Goal: Answer question/provide support

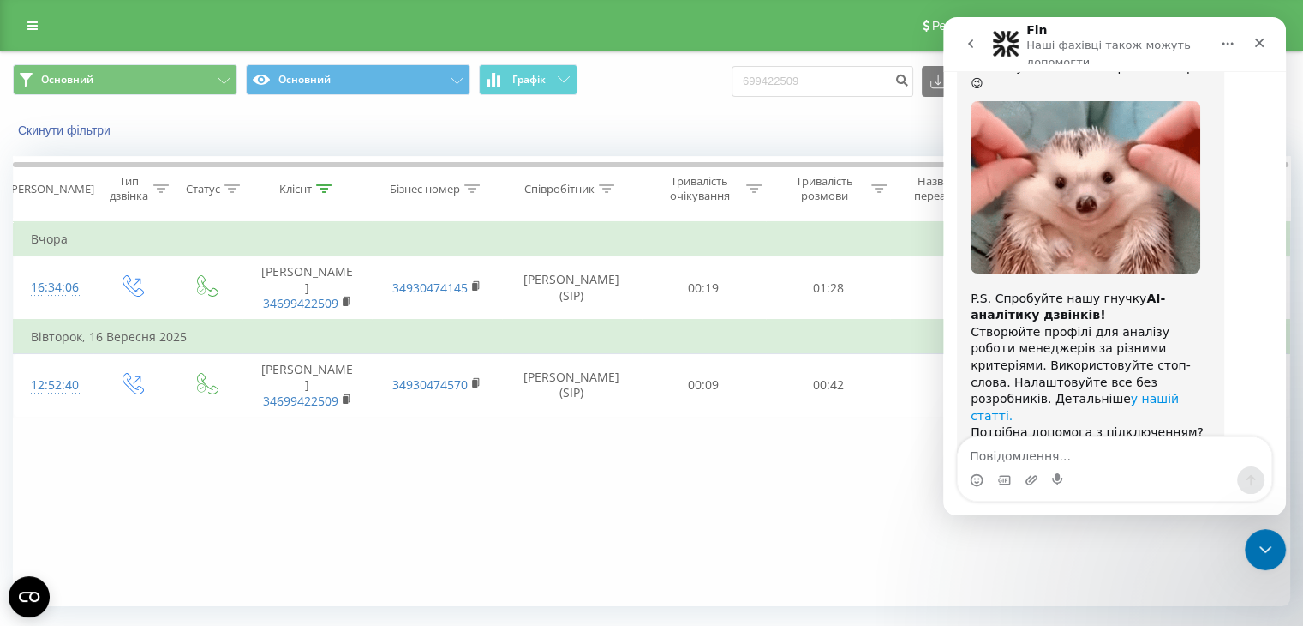
scroll to position [2571, 0]
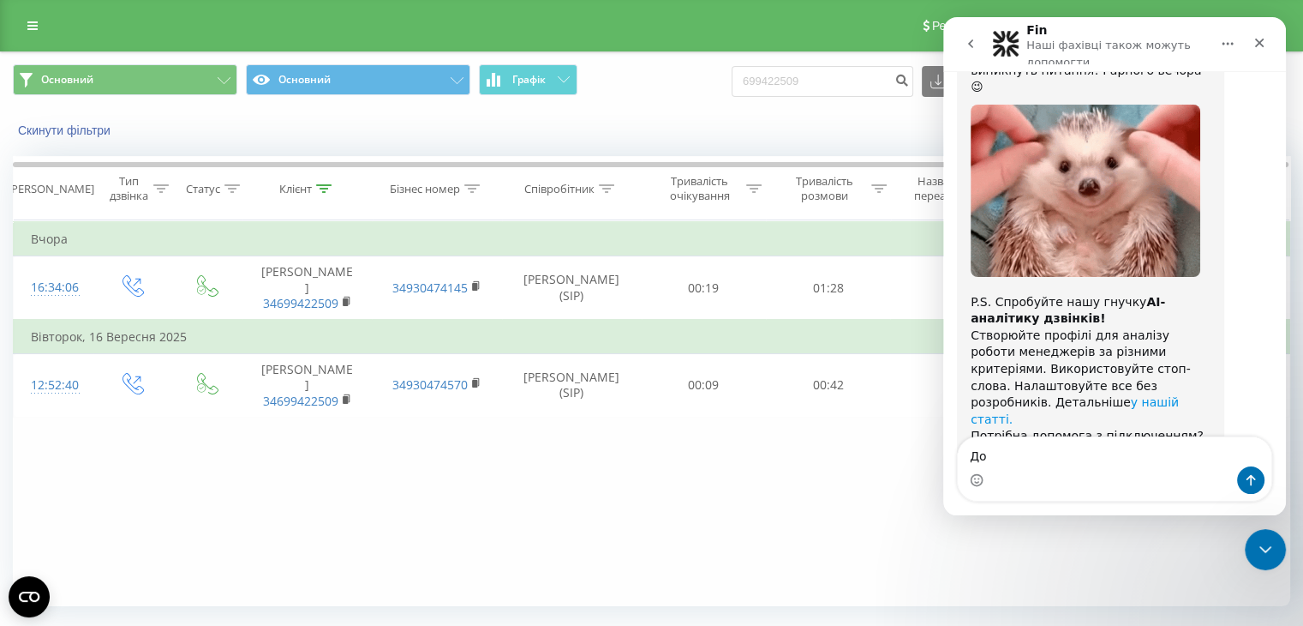
type textarea "Д"
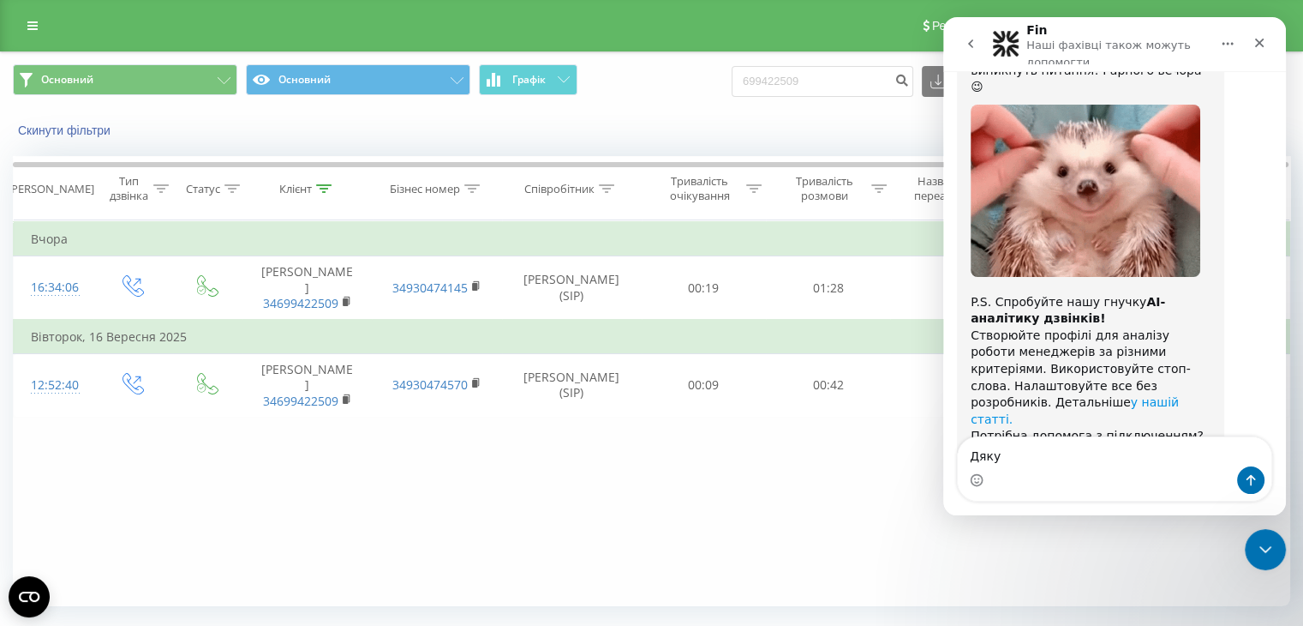
type textarea "Дякую"
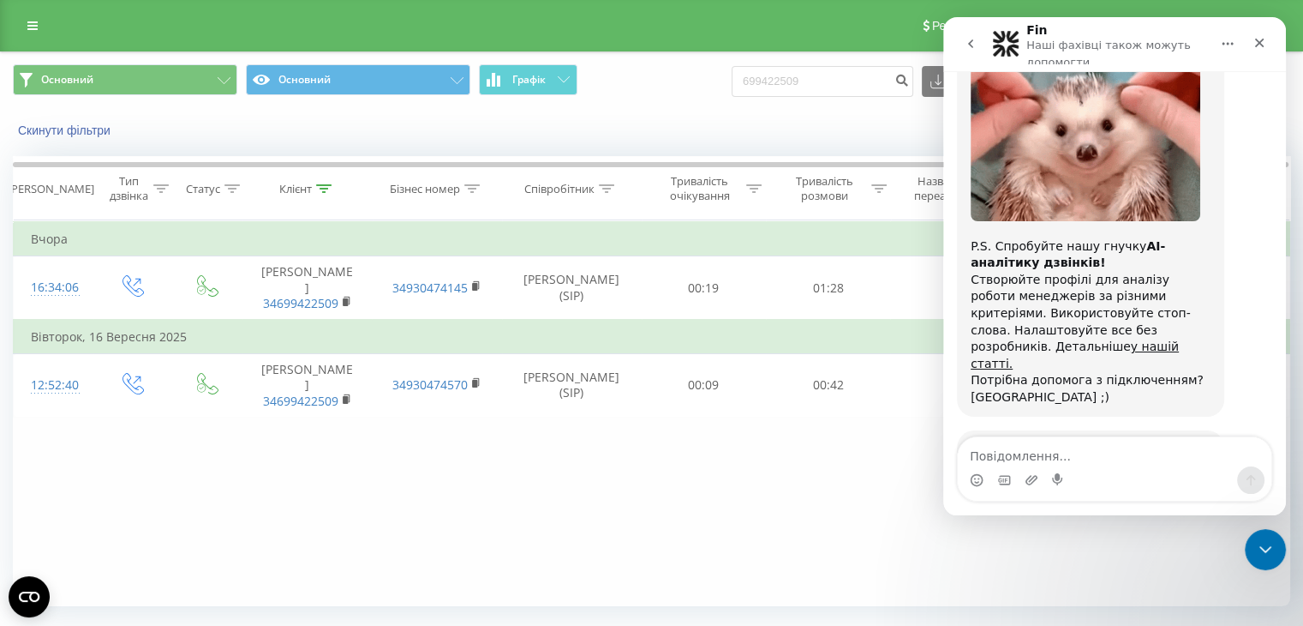
scroll to position [2626, 0]
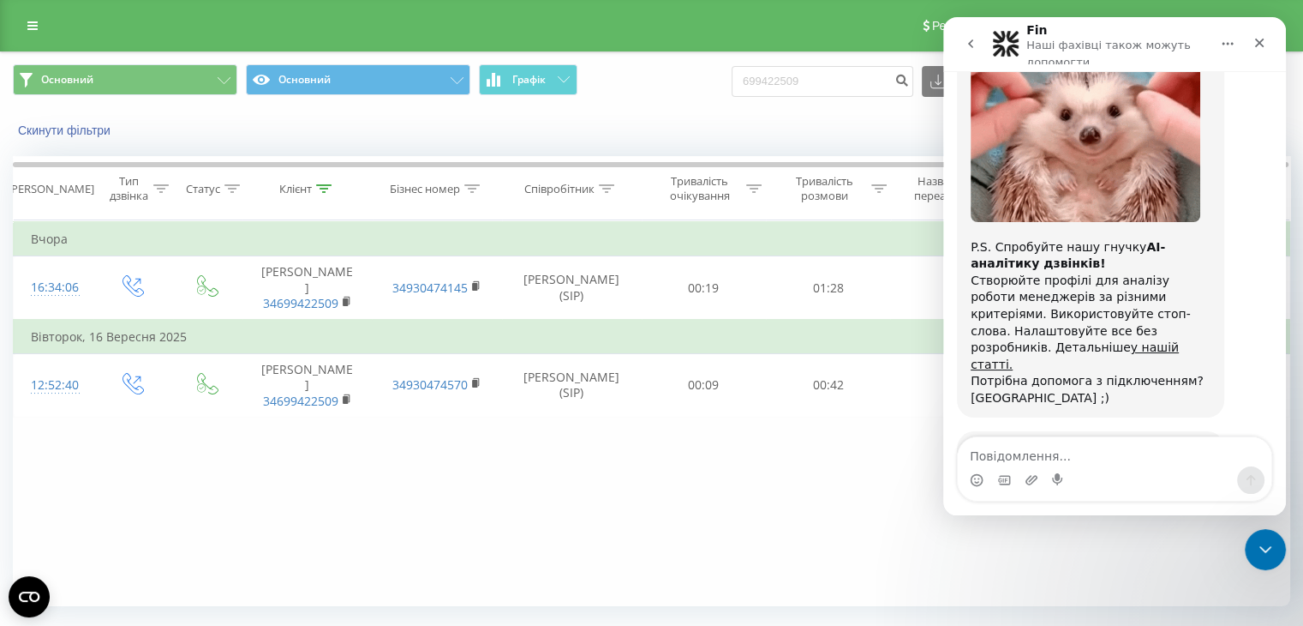
click at [1150, 550] on span "Чудово" at bounding box center [1157, 565] width 31 height 31
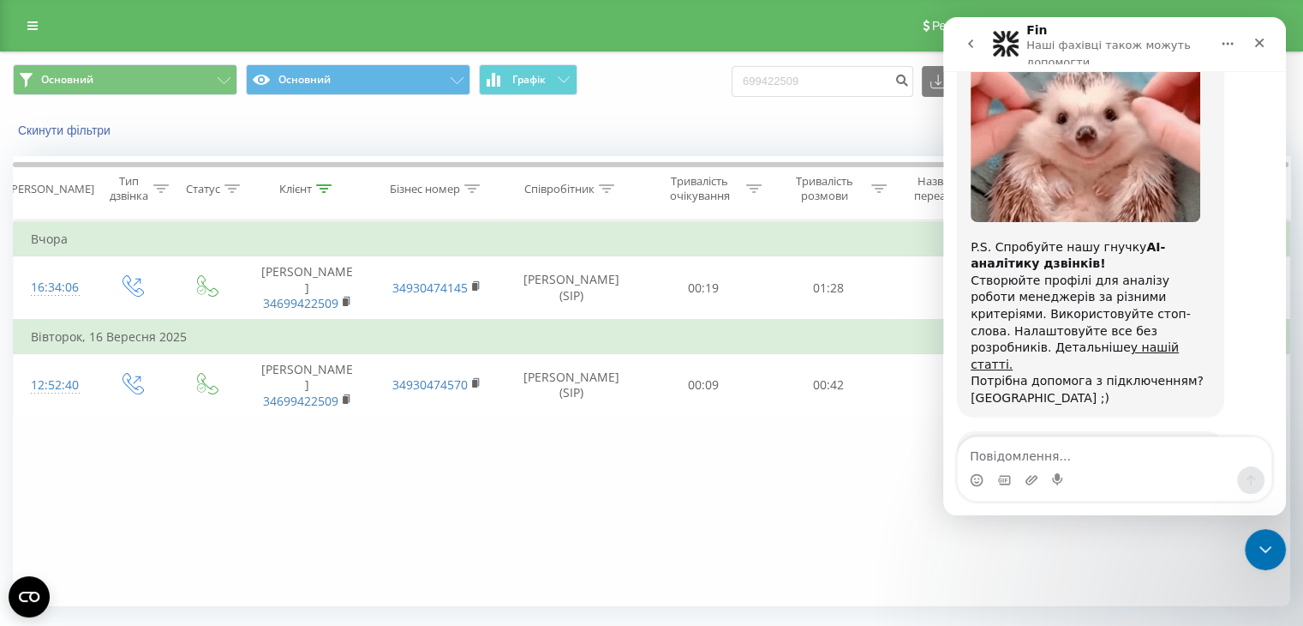
scroll to position [2673, 0]
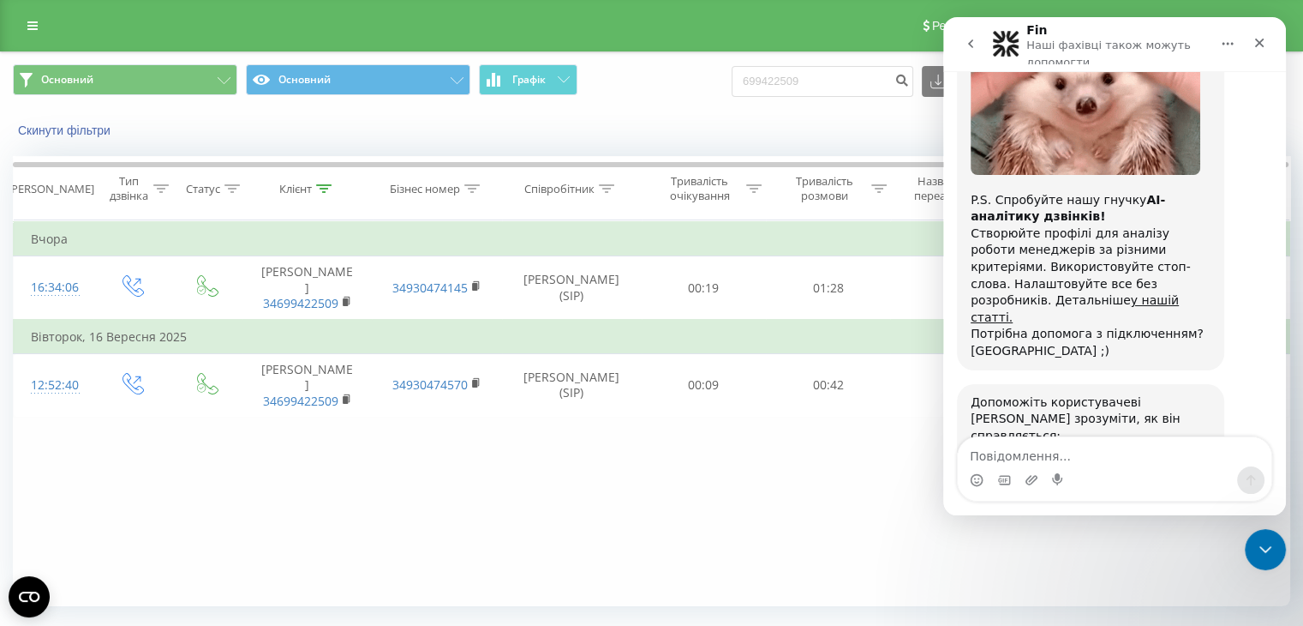
click at [1056, 561] on textarea "Розкажіть нам більше…" at bounding box center [1060, 579] width 178 height 37
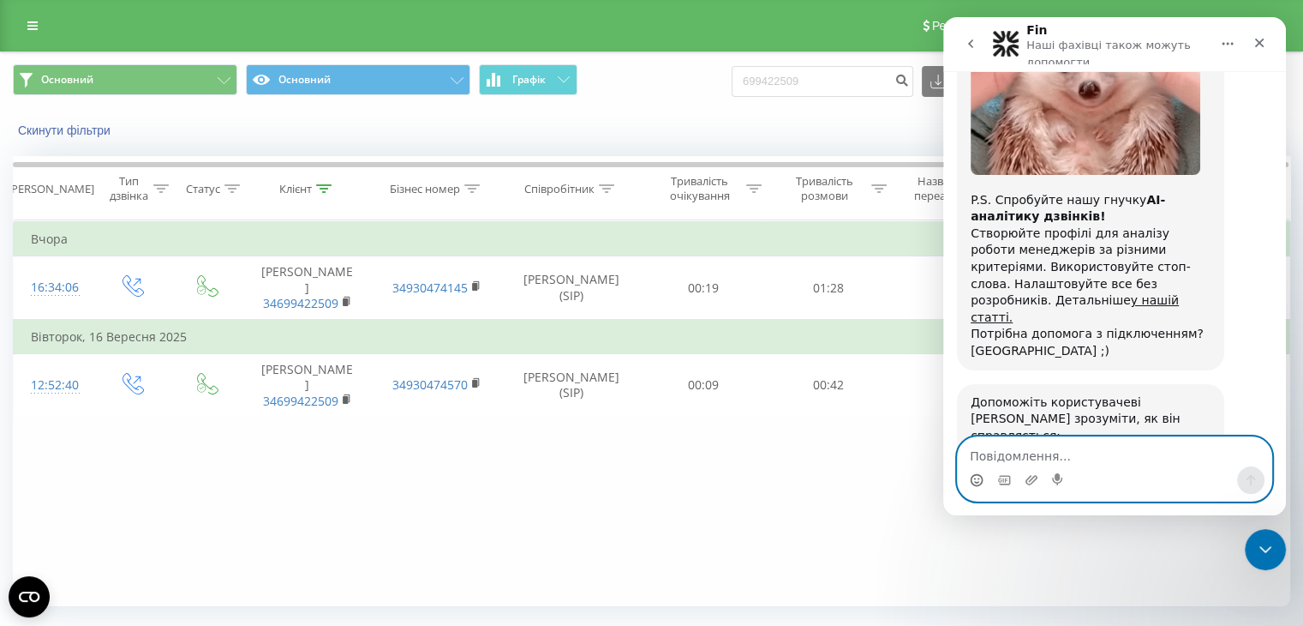
click at [979, 482] on icon "Вибір емодзі" at bounding box center [976, 482] width 3 height 1
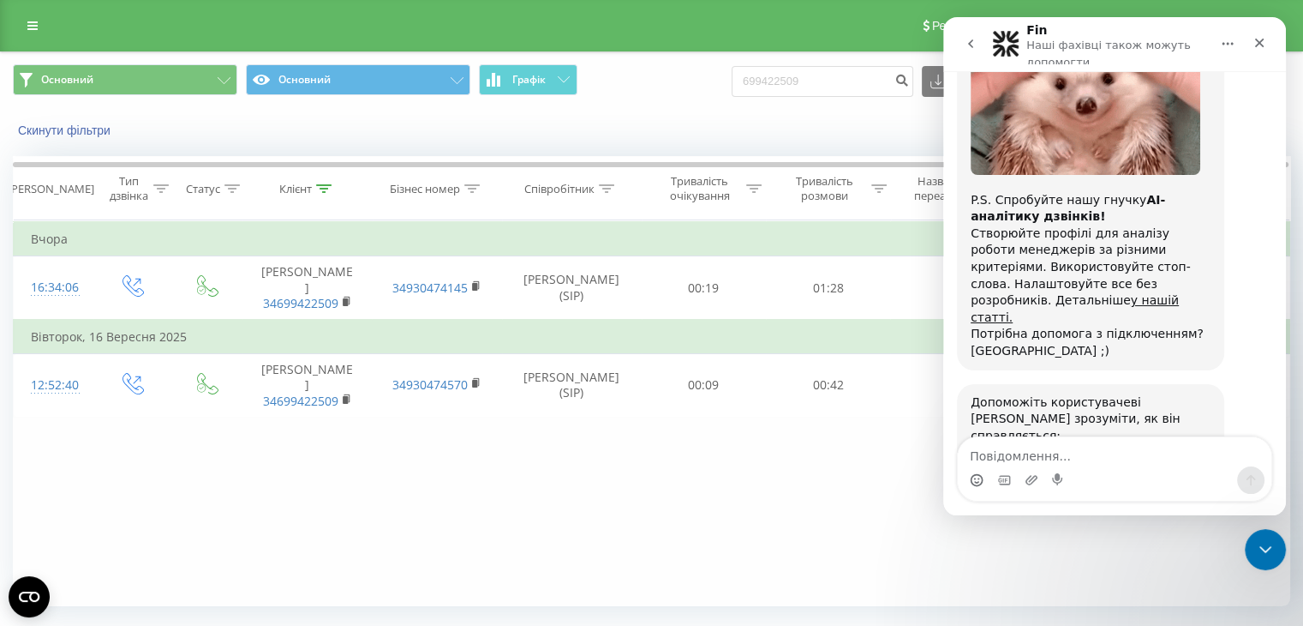
click at [1003, 561] on textarea "Розкажіть нам більше…" at bounding box center [1060, 579] width 178 height 37
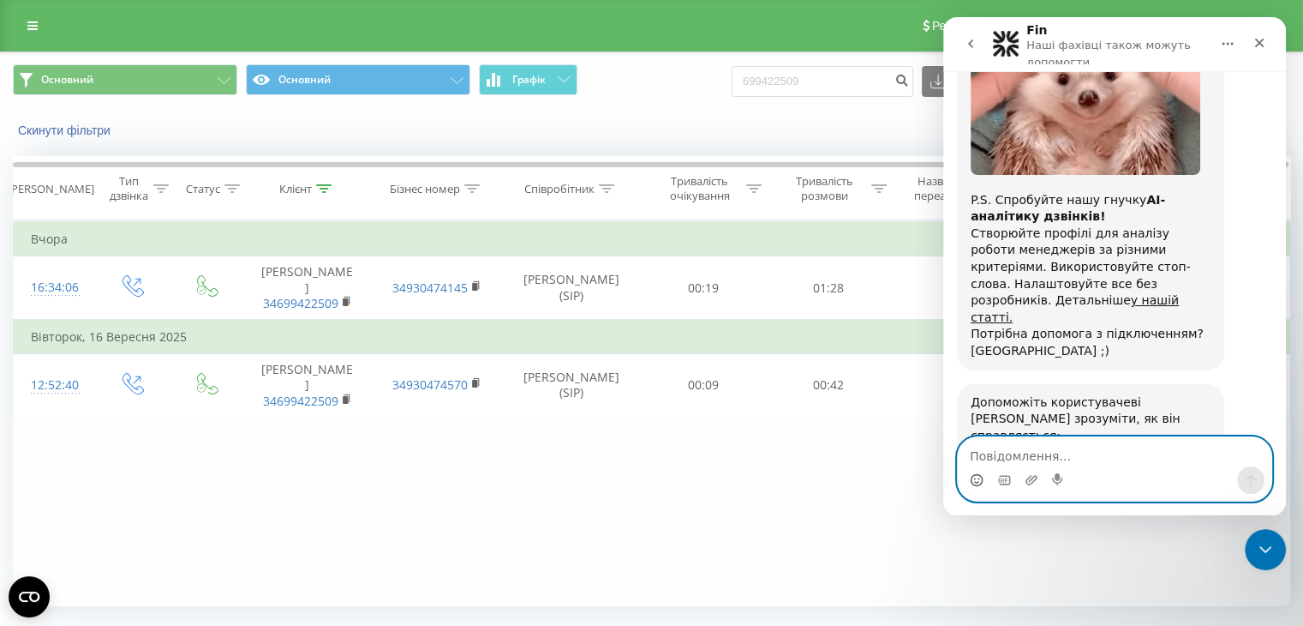
drag, startPoint x: 1012, startPoint y: 349, endPoint x: 972, endPoint y: 484, distance: 141.3
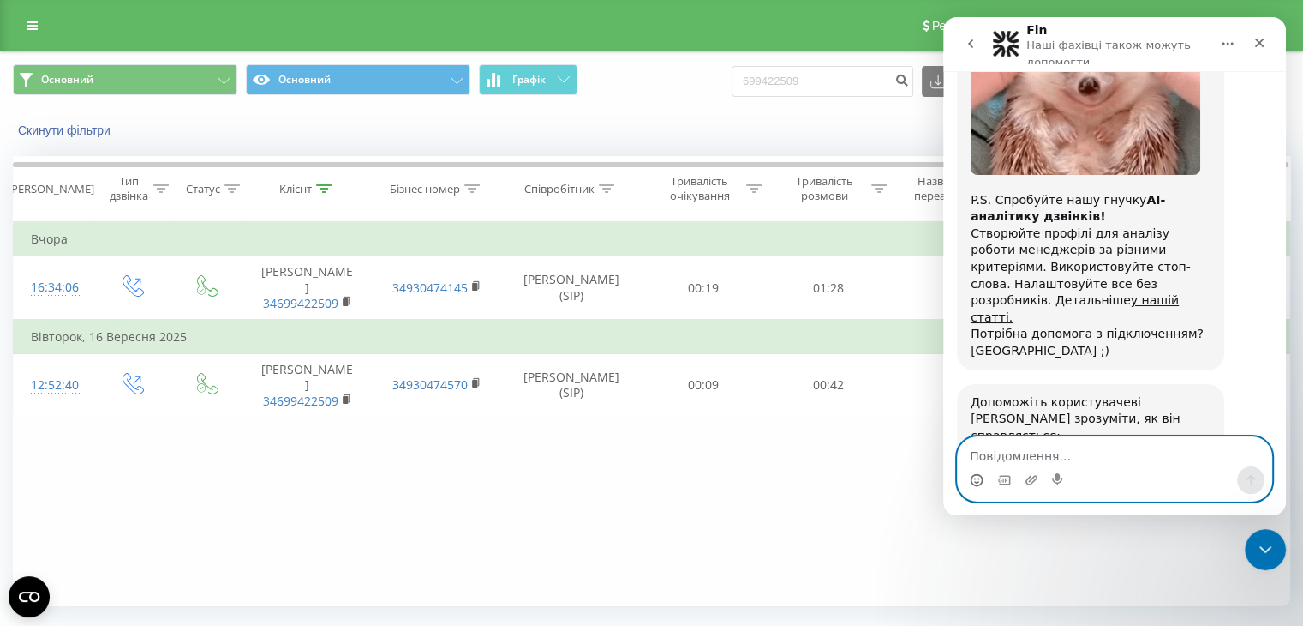
click at [972, 484] on icon "Вибір емодзі" at bounding box center [977, 480] width 14 height 14
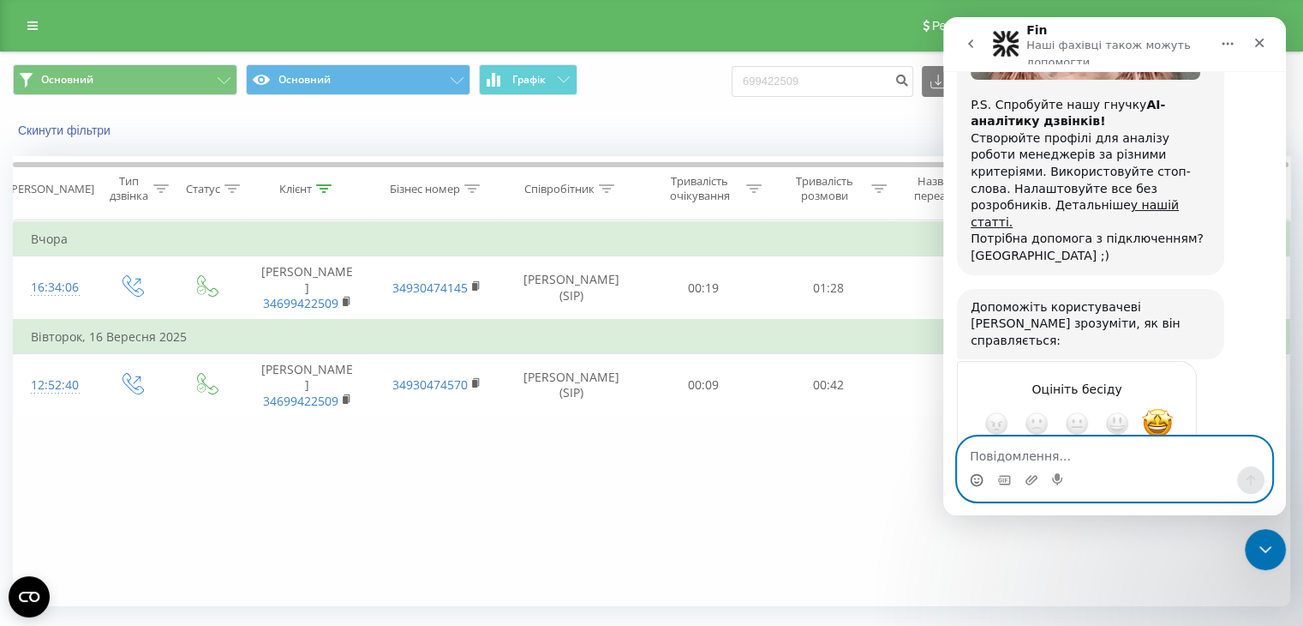
scroll to position [2787, 0]
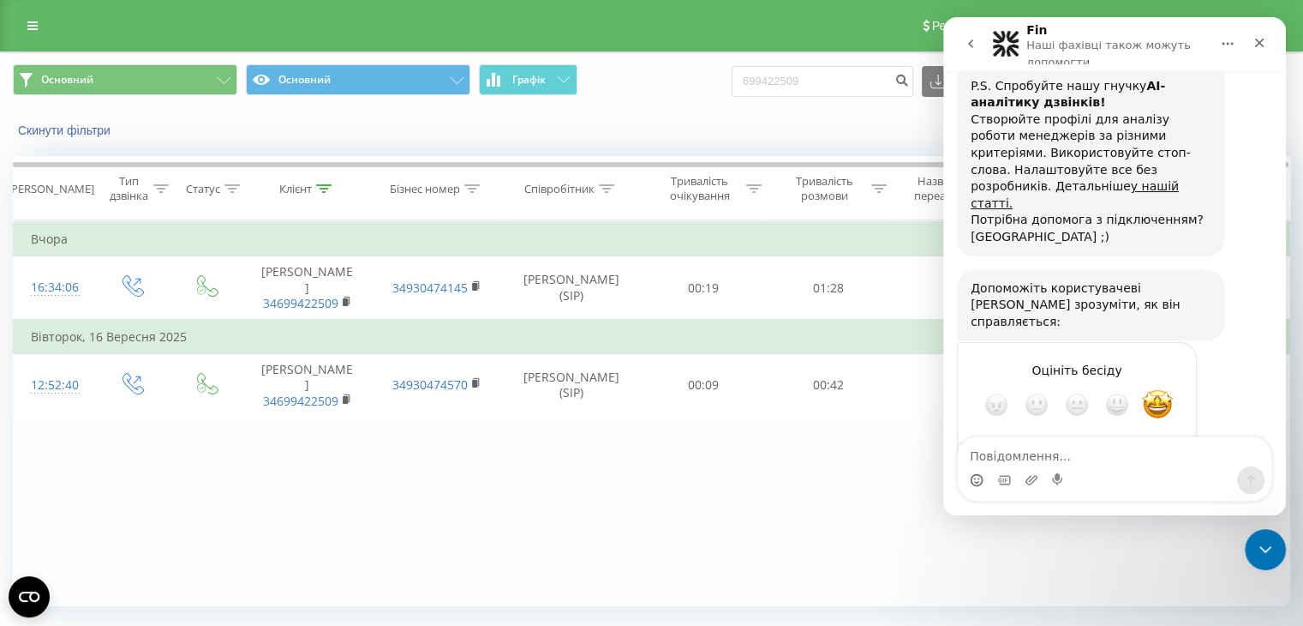
click at [972, 35] on button "go back" at bounding box center [971, 43] width 33 height 33
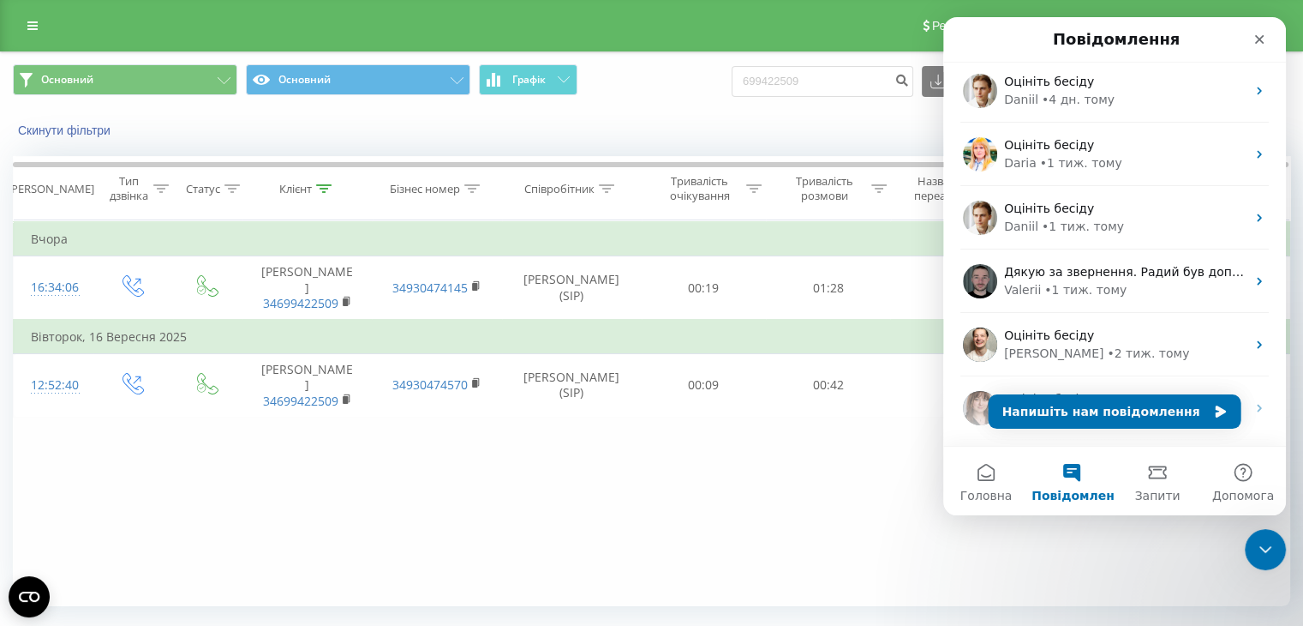
scroll to position [0, 0]
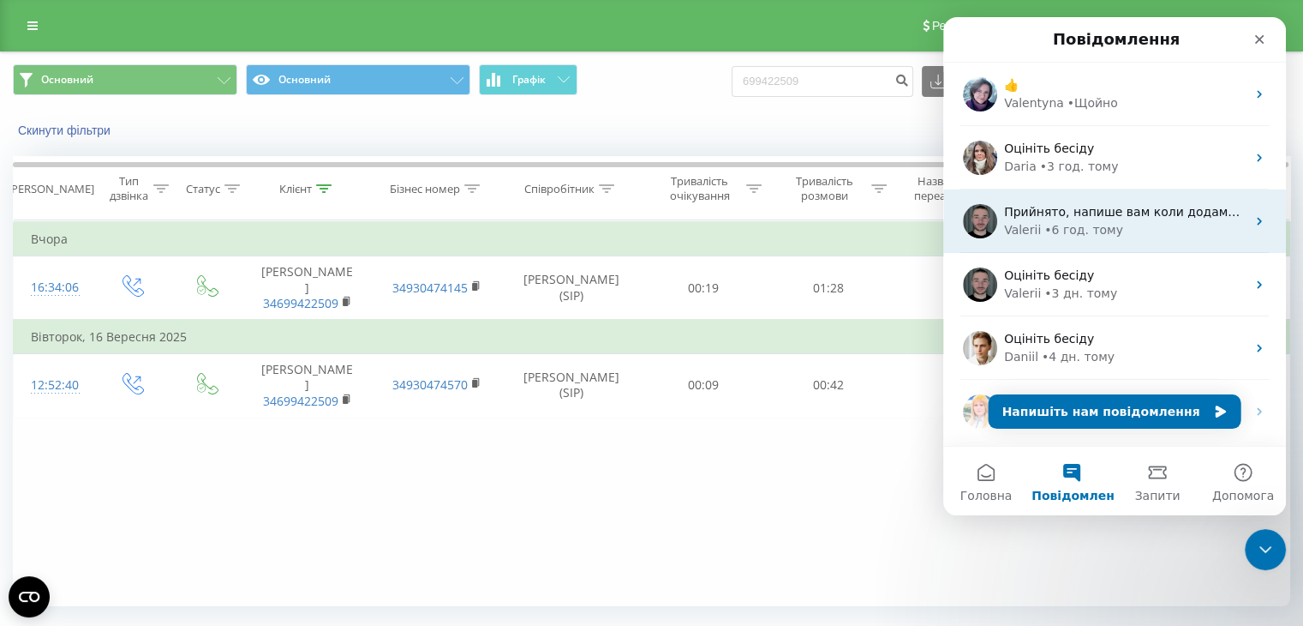
click at [1035, 218] on span "Прийнято, напише вам коли додамо та можна буде тестувати." at bounding box center [1204, 212] width 401 height 14
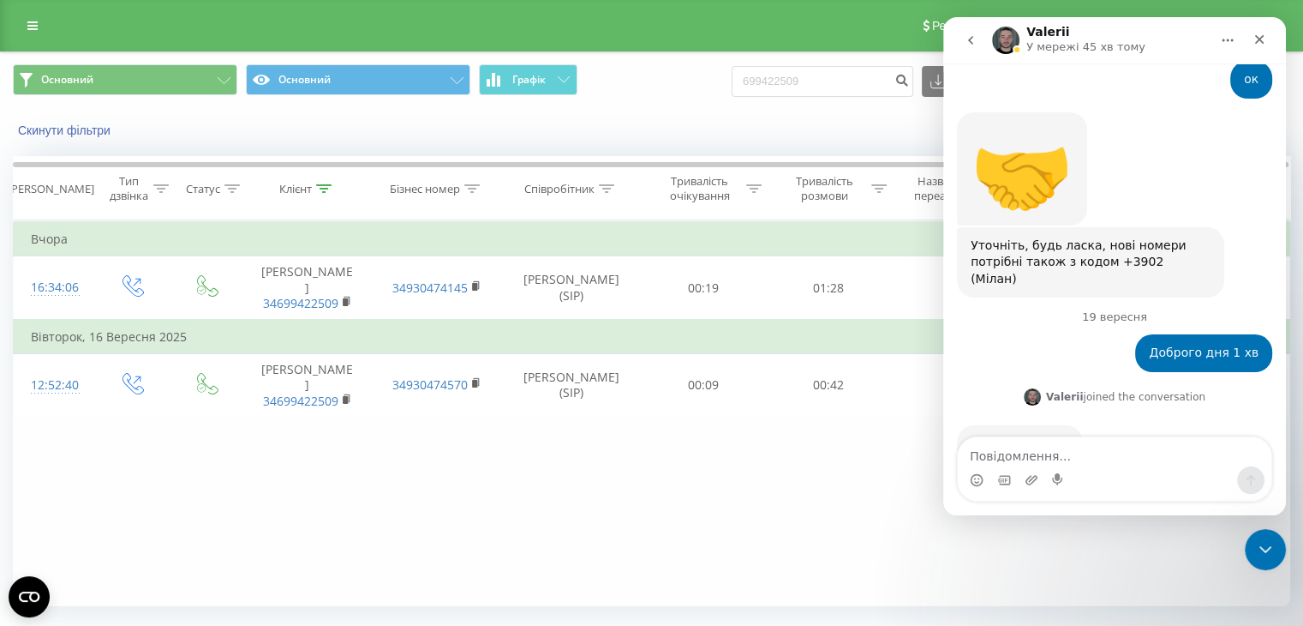
scroll to position [4216, 0]
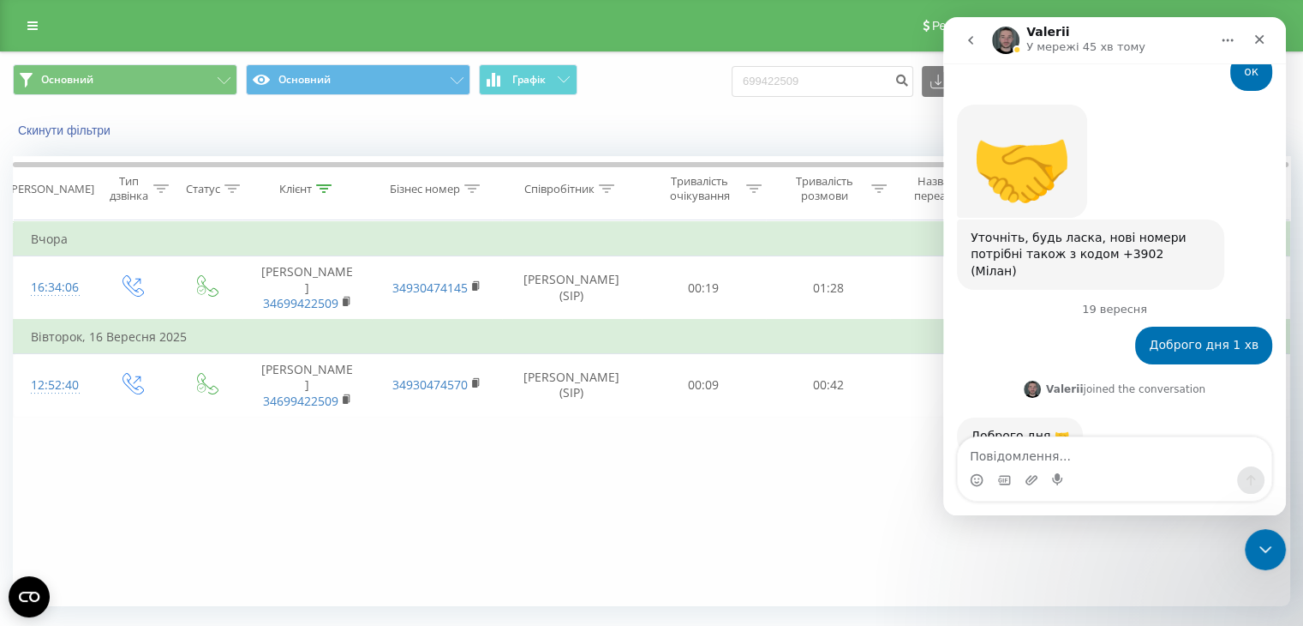
click at [969, 34] on icon "go back" at bounding box center [971, 40] width 14 height 14
